Goal: Task Accomplishment & Management: Manage account settings

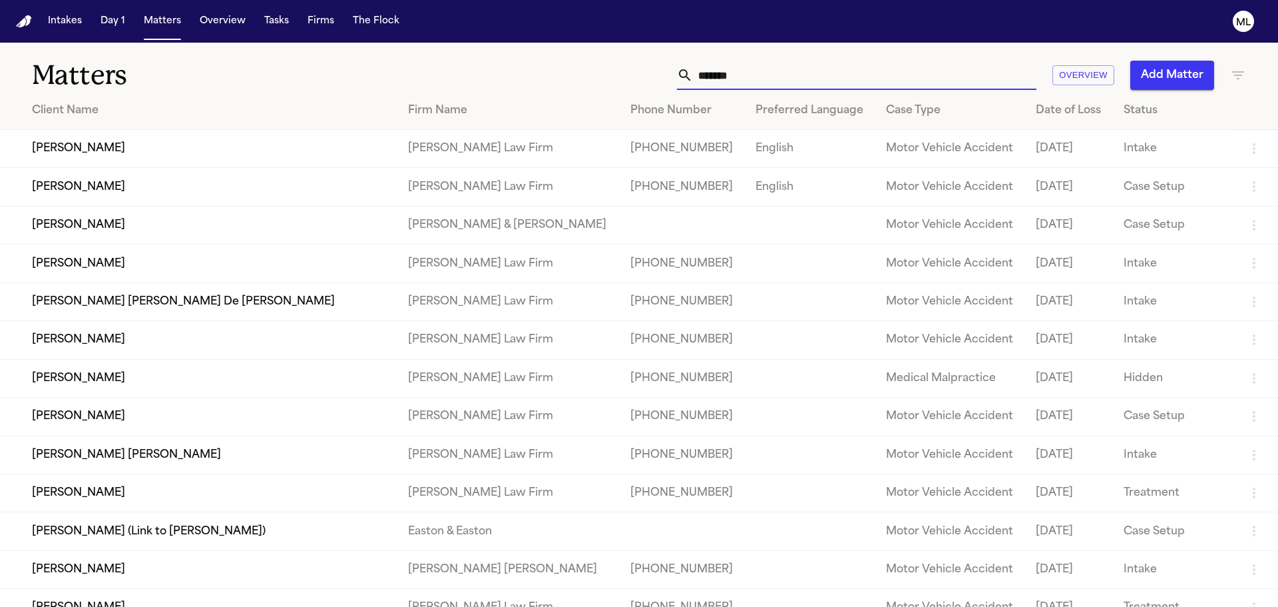
drag, startPoint x: 760, startPoint y: 63, endPoint x: 603, endPoint y: 69, distance: 156.6
click at [603, 69] on div "******* Overview Add Matter" at bounding box center [816, 75] width 861 height 29
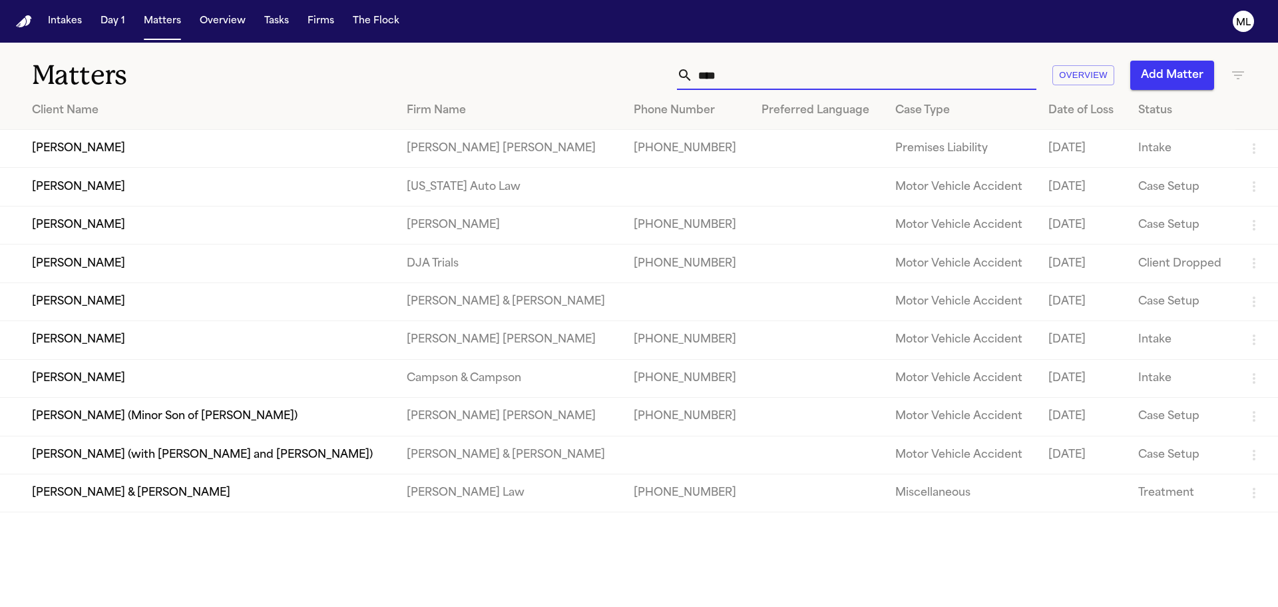
type input "****"
click at [284, 184] on td "[PERSON_NAME]" at bounding box center [198, 187] width 396 height 38
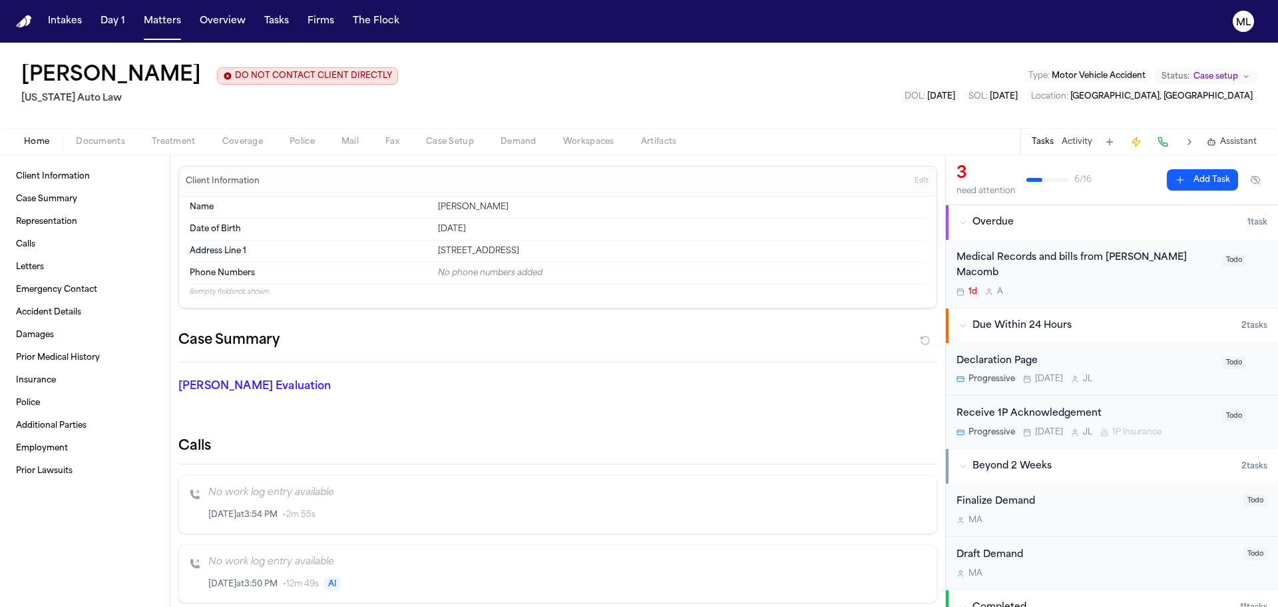
click at [114, 138] on span "Documents" at bounding box center [100, 141] width 49 height 11
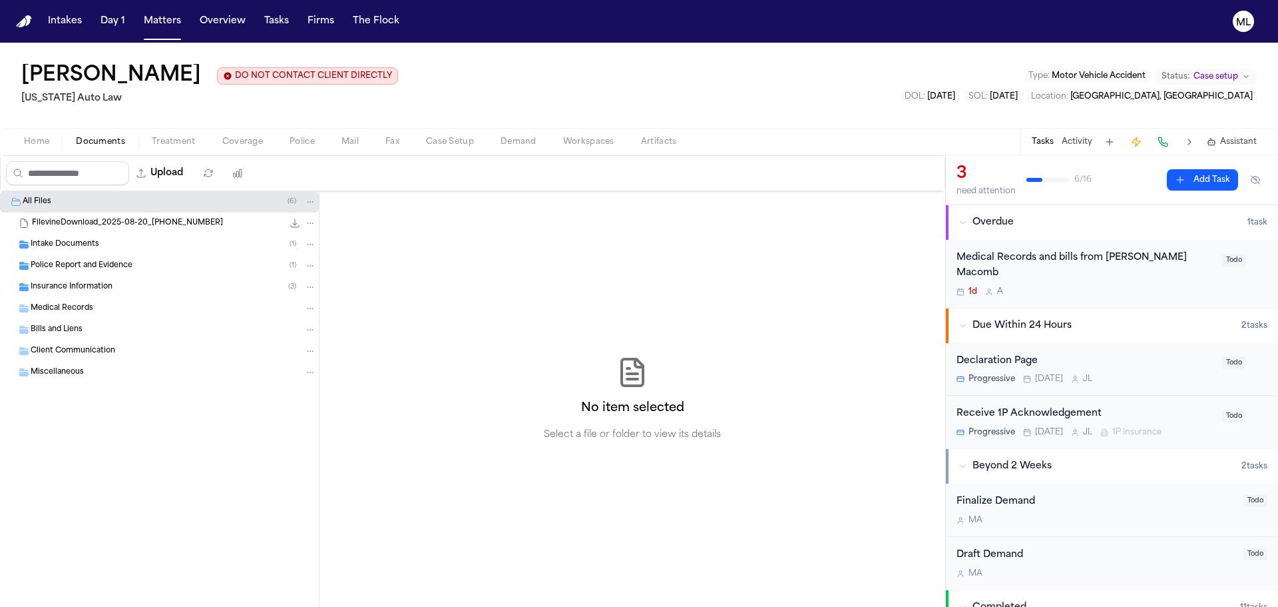
click at [82, 259] on div "Police Report and Evidence ( 1 )" at bounding box center [159, 265] width 319 height 21
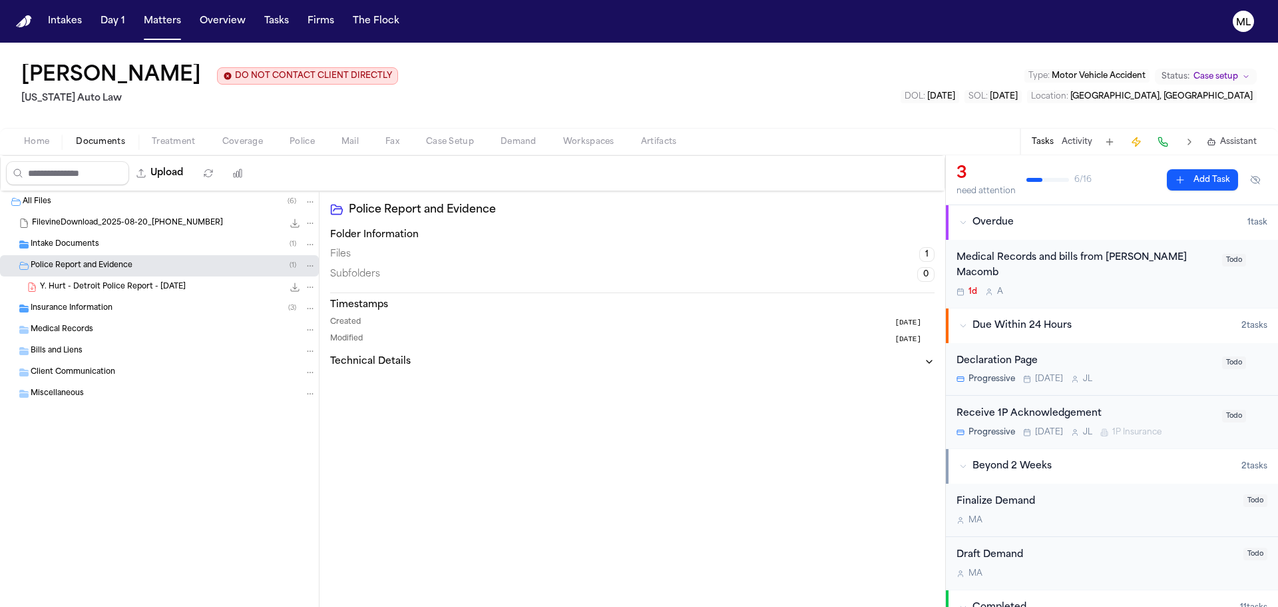
click at [84, 291] on span "Y. Hurt - Detroit Police Report - [DATE]" at bounding box center [113, 287] width 146 height 11
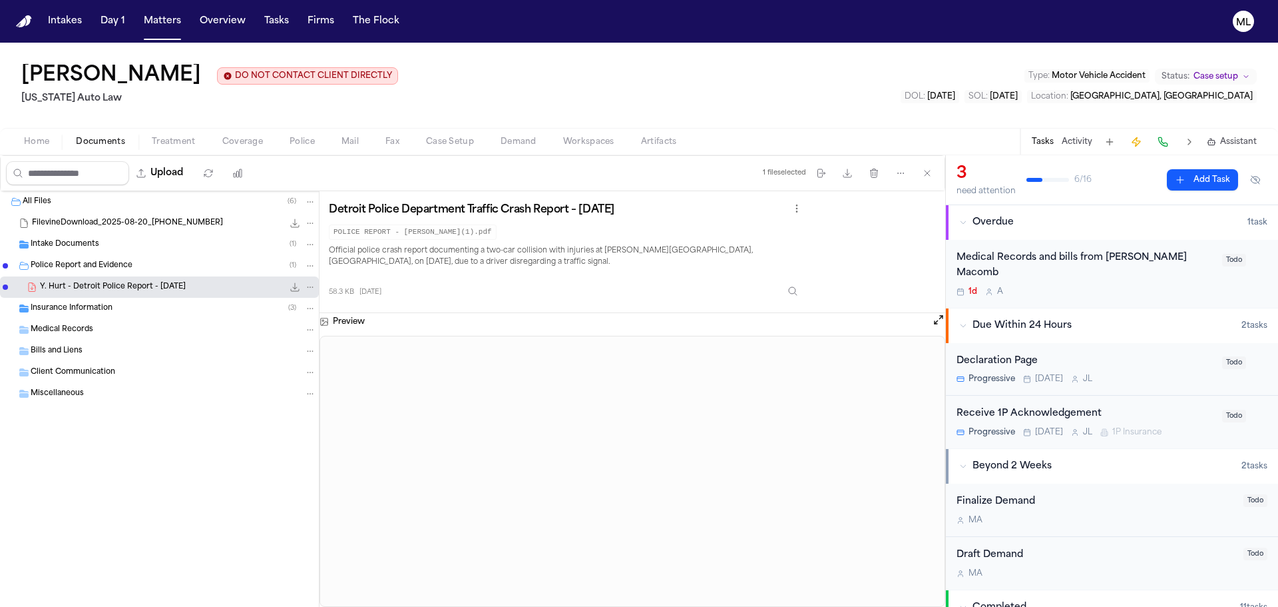
click at [222, 142] on span "Coverage" at bounding box center [242, 141] width 41 height 11
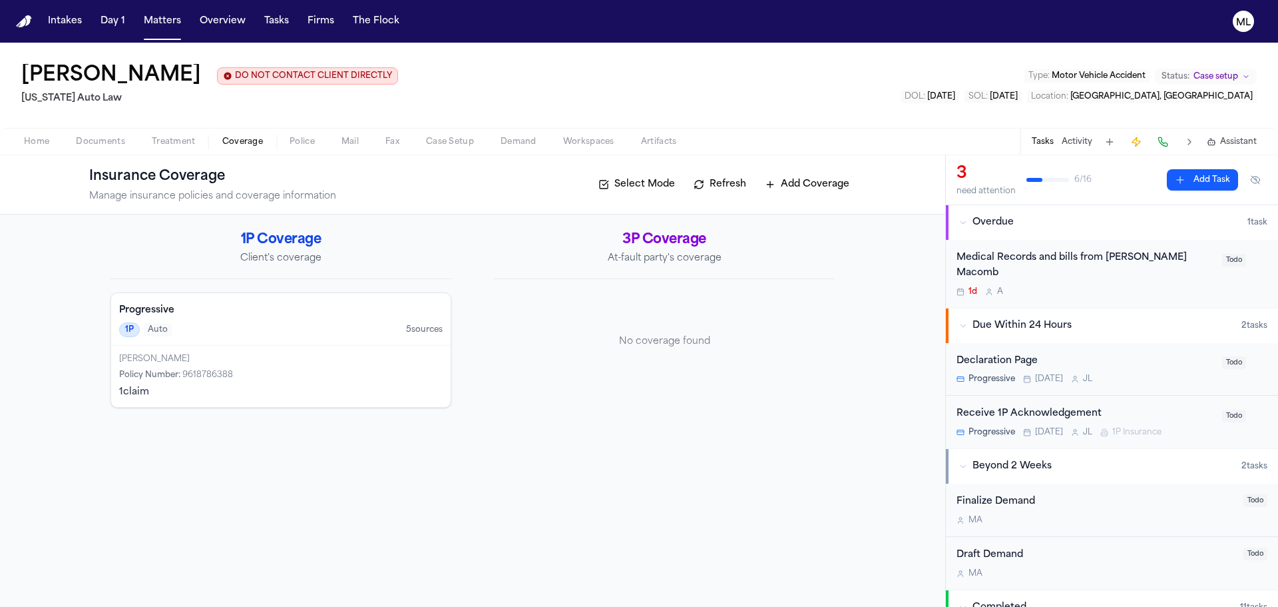
click at [820, 186] on button "Add Coverage" at bounding box center [807, 184] width 98 height 21
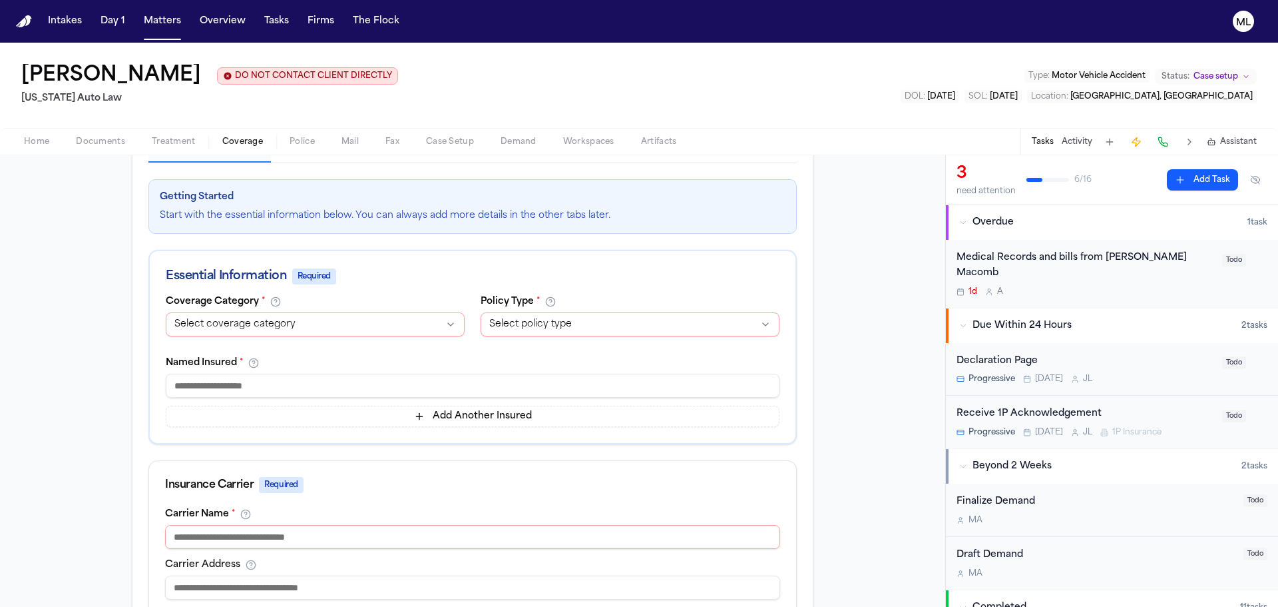
scroll to position [200, 0]
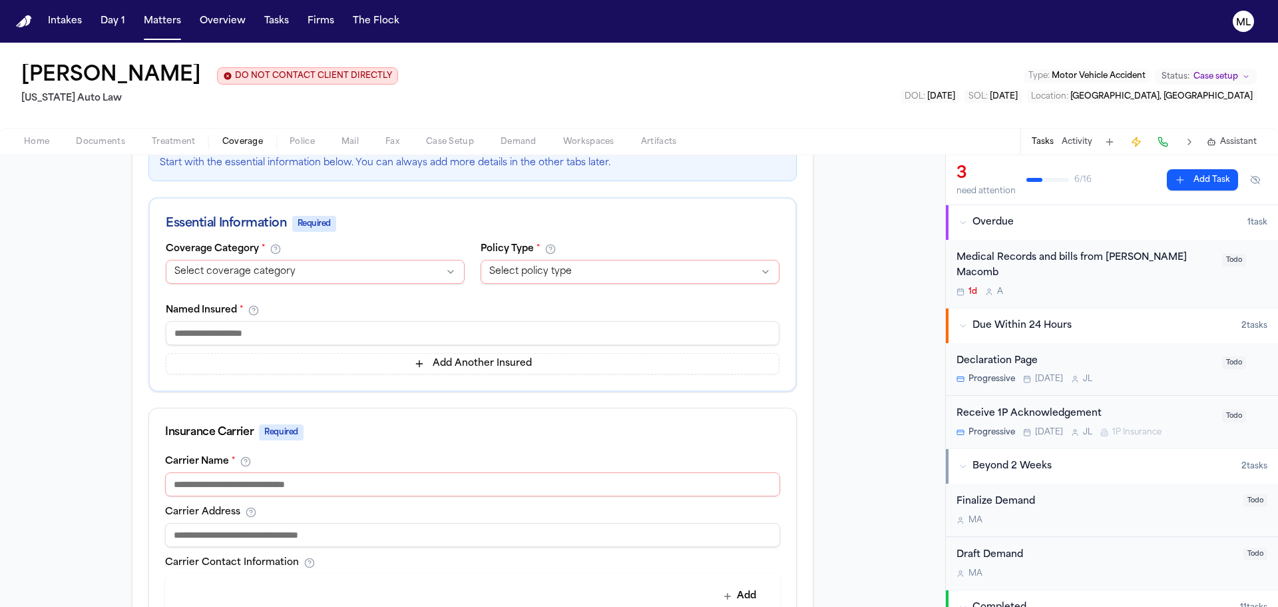
click at [409, 275] on html "Intakes Day 1 Matters Overview Tasks Firms The Flock ML [PERSON_NAME] DO NOT CO…" at bounding box center [639, 303] width 1278 height 607
click at [383, 89] on div "[PERSON_NAME] DO NOT CONTACT CLIENT DIRECTLY DO NOT CONTACT [US_STATE] Auto Law…" at bounding box center [639, 85] width 1278 height 85
click at [244, 138] on span "Coverage" at bounding box center [242, 141] width 41 height 11
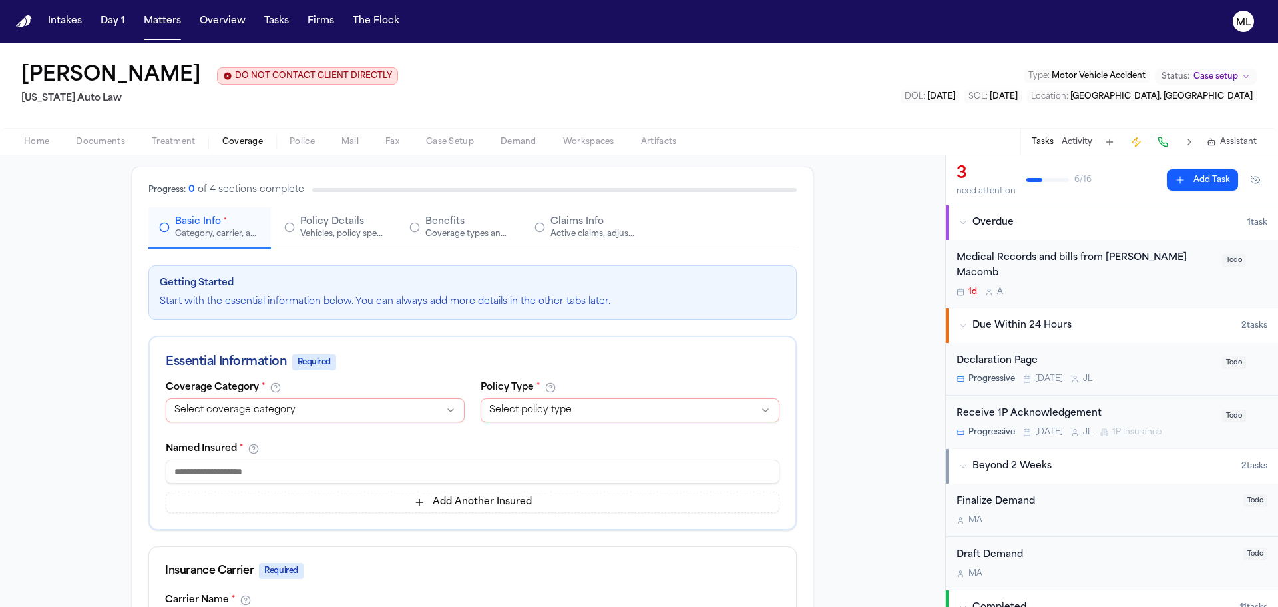
scroll to position [0, 0]
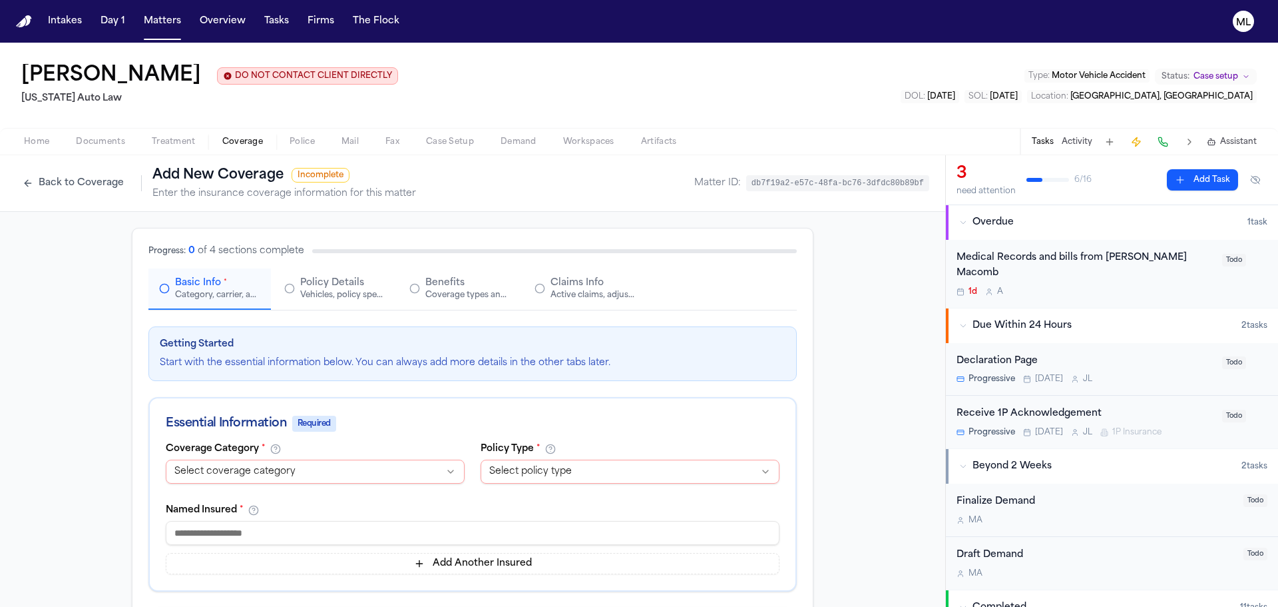
click at [78, 180] on button "Back to Coverage" at bounding box center [73, 182] width 115 height 21
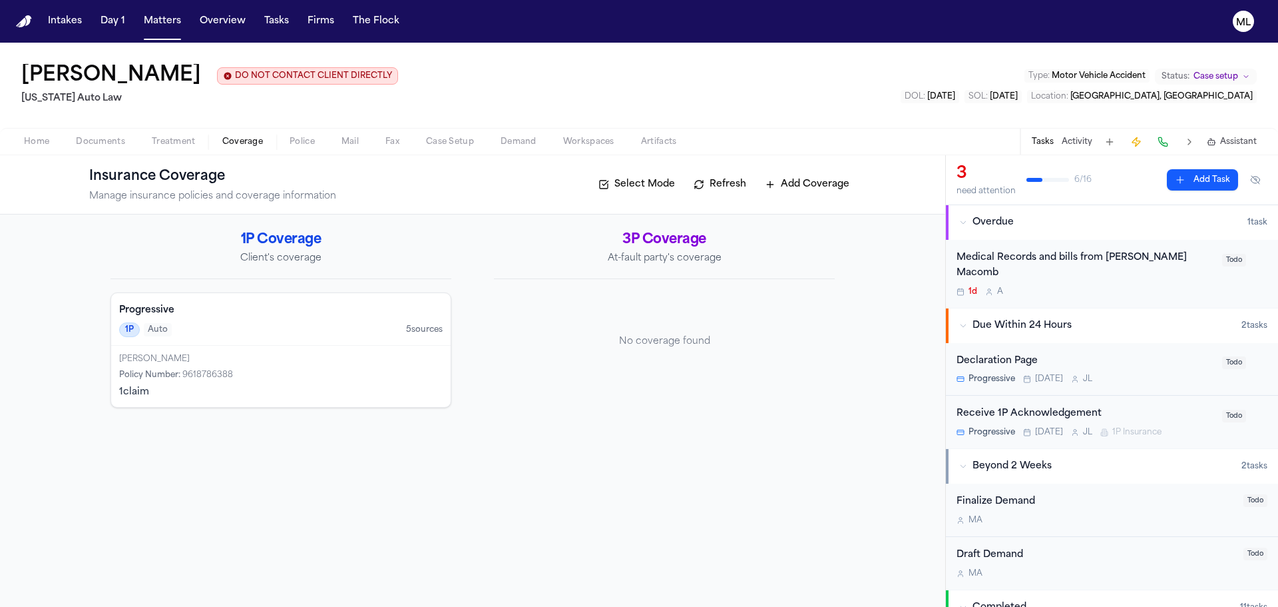
click at [298, 339] on div "Progressive 1P Auto 5 source s" at bounding box center [281, 319] width 340 height 53
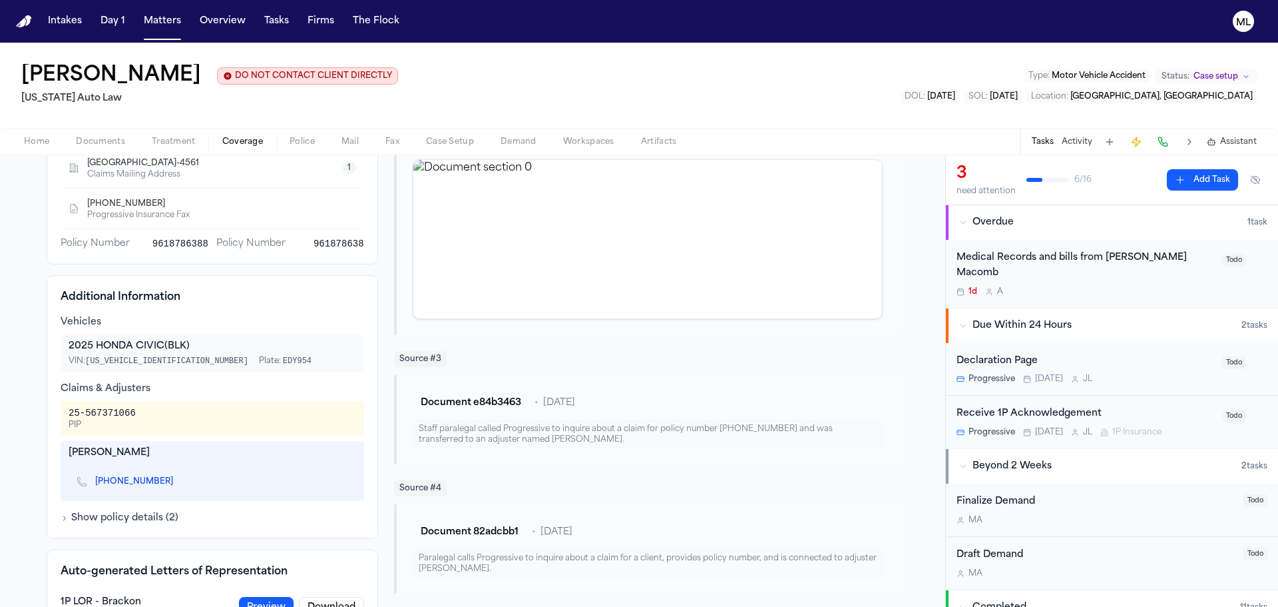
scroll to position [333, 0]
click at [158, 485] on span "[PHONE_NUMBER]" at bounding box center [139, 480] width 89 height 11
click at [177, 481] on icon "Copy to clipboard" at bounding box center [179, 482] width 5 height 5
